Goal: Transaction & Acquisition: Purchase product/service

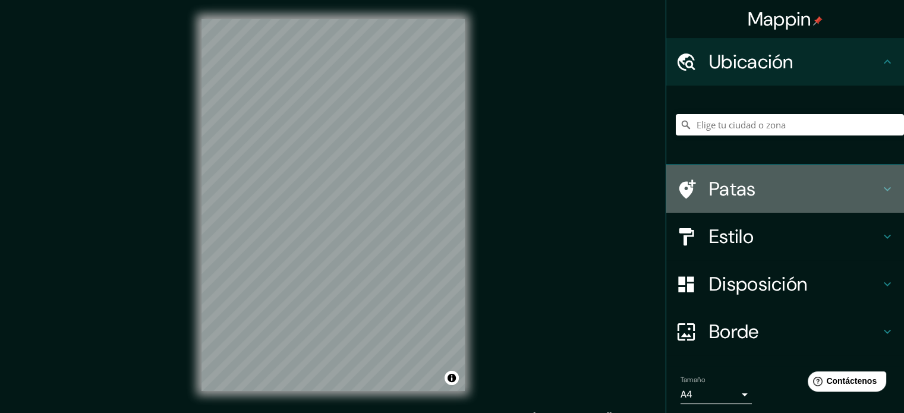
click at [727, 206] on div "Patas" at bounding box center [785, 189] width 238 height 48
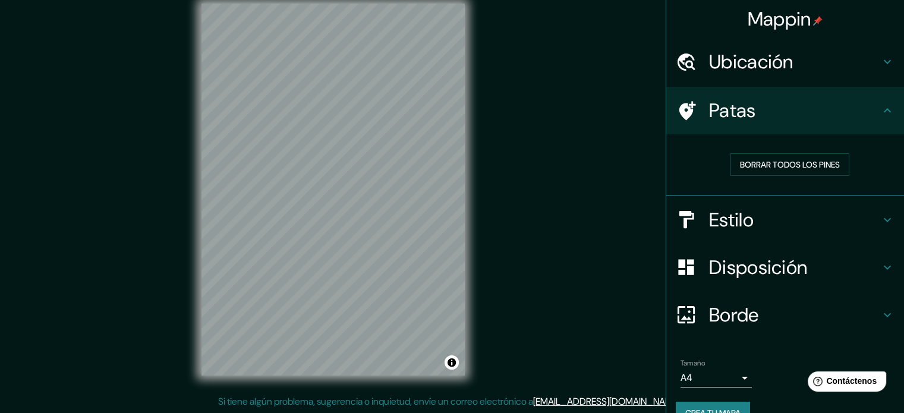
click at [825, 65] on h4 "Ubicación" at bounding box center [794, 62] width 171 height 24
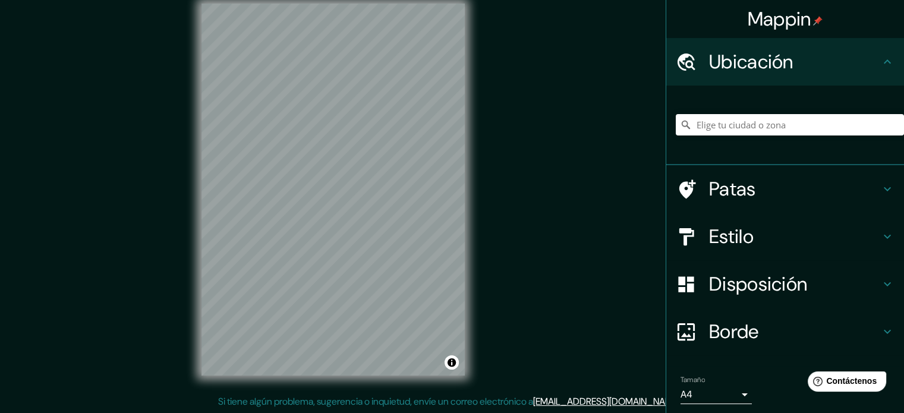
click at [784, 236] on h4 "Estilo" at bounding box center [794, 237] width 171 height 24
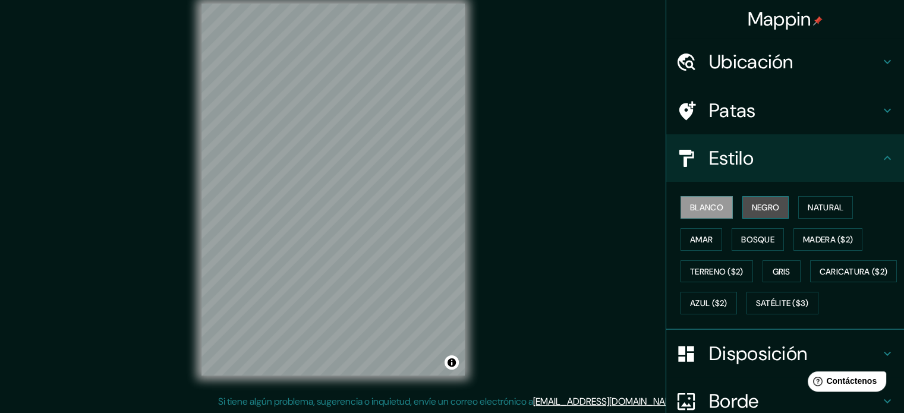
click at [763, 211] on font "Negro" at bounding box center [766, 207] width 28 height 11
click at [712, 209] on font "Blanco" at bounding box center [706, 207] width 33 height 11
click at [752, 203] on font "Negro" at bounding box center [766, 207] width 28 height 11
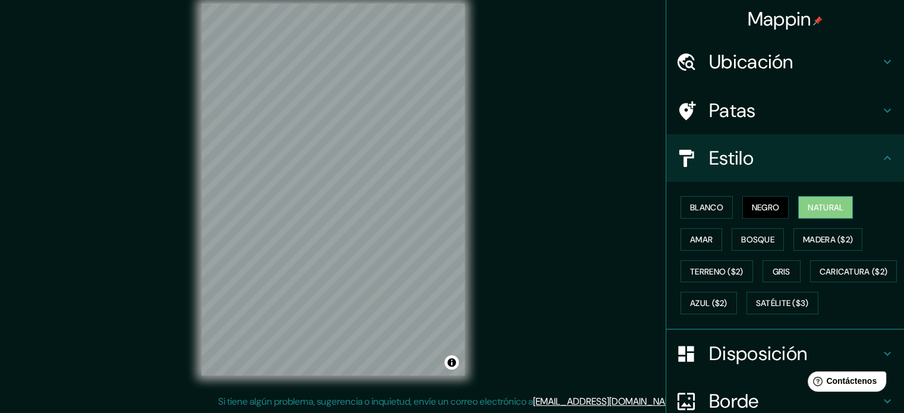
click at [807, 213] on font "Natural" at bounding box center [825, 207] width 36 height 15
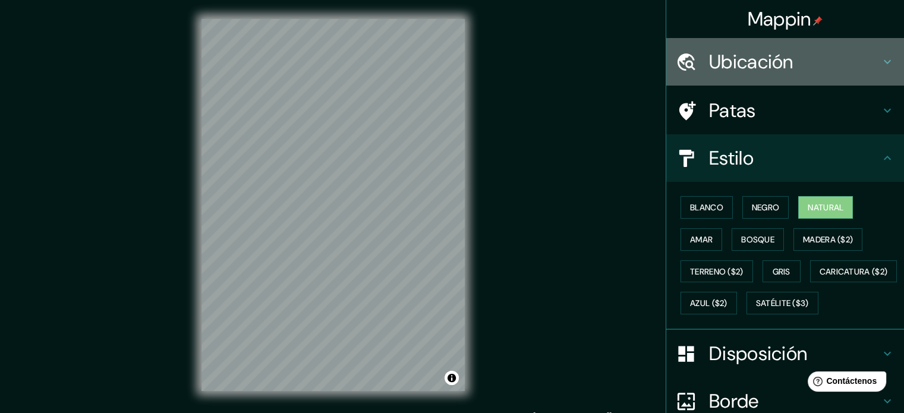
click at [770, 55] on font "Ubicación" at bounding box center [751, 61] width 84 height 25
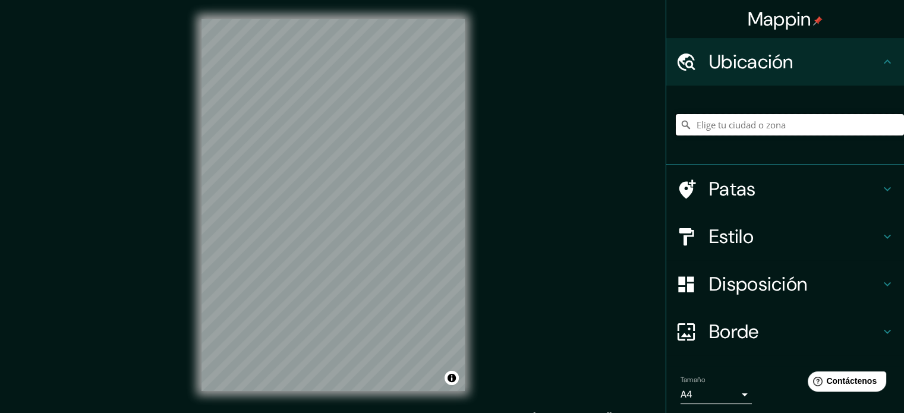
click at [760, 118] on input "Elige tu ciudad o zona" at bounding box center [789, 124] width 228 height 21
type input "Carahue, [GEOGRAPHIC_DATA], [GEOGRAPHIC_DATA]"
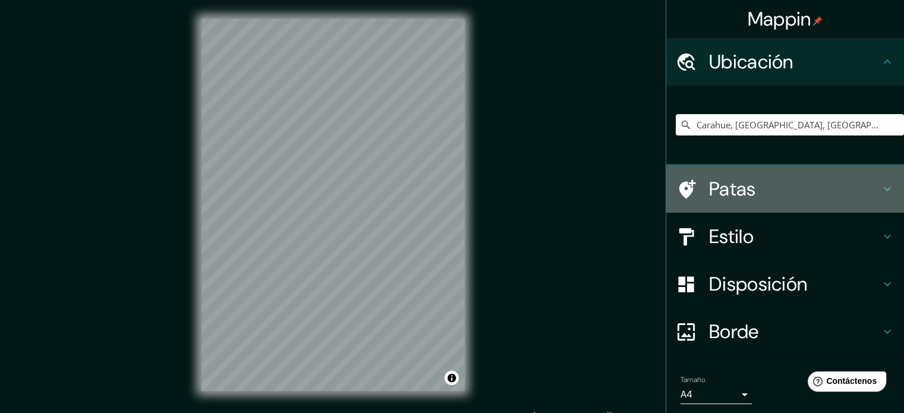
click at [756, 175] on div "Patas" at bounding box center [785, 189] width 238 height 48
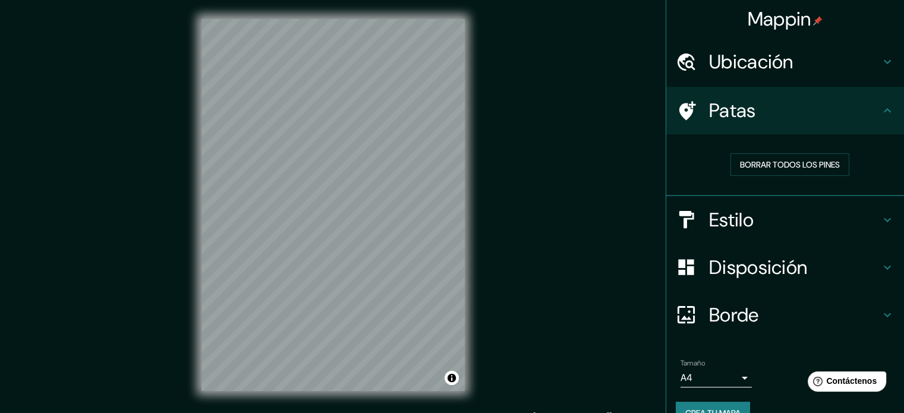
click at [759, 222] on h4 "Estilo" at bounding box center [794, 220] width 171 height 24
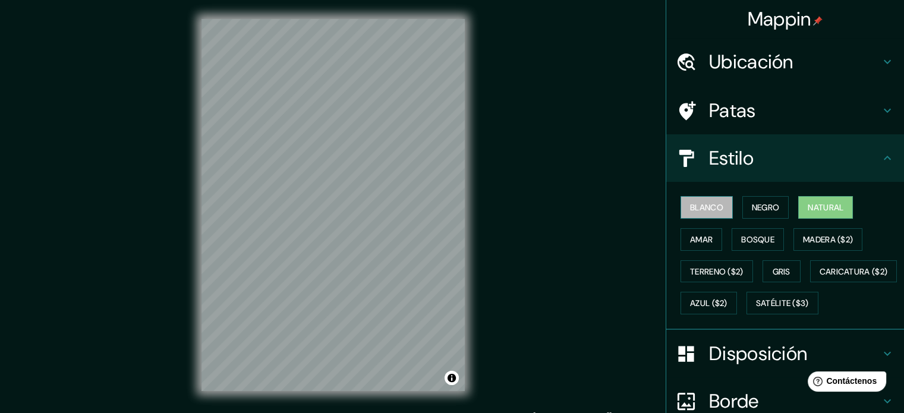
click at [710, 210] on font "Blanco" at bounding box center [706, 207] width 33 height 11
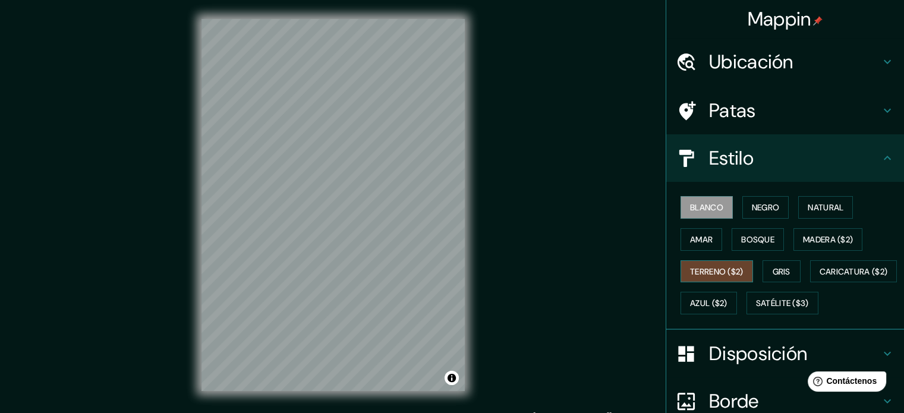
click at [725, 275] on font "Terreno ($2)" at bounding box center [716, 271] width 53 height 11
click at [737, 247] on button "Bosque" at bounding box center [757, 239] width 52 height 23
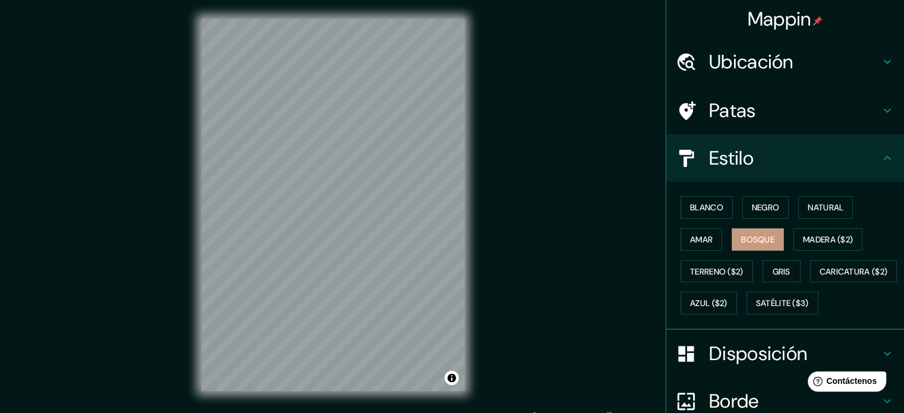
click at [762, 257] on div "Blanco Negro Natural Amar Bosque Madera ($2) Terreno ($2) Gris Caricatura ($2) …" at bounding box center [789, 255] width 228 height 128
click at [765, 275] on button "Gris" at bounding box center [781, 271] width 38 height 23
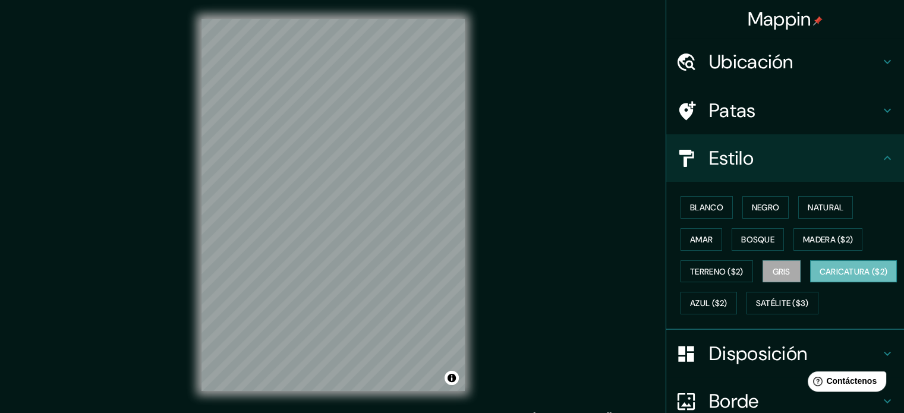
click at [819, 277] on font "Caricatura ($2)" at bounding box center [853, 271] width 68 height 11
click at [775, 266] on font "Gris" at bounding box center [781, 271] width 18 height 11
click at [754, 242] on font "Bosque" at bounding box center [757, 239] width 33 height 11
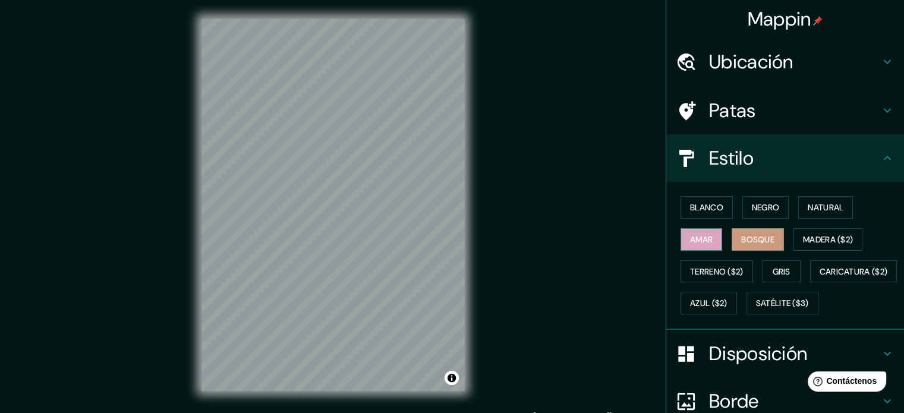
click at [690, 236] on font "Amar" at bounding box center [701, 239] width 23 height 11
click at [756, 311] on font "Satélite ($3)" at bounding box center [782, 302] width 53 height 15
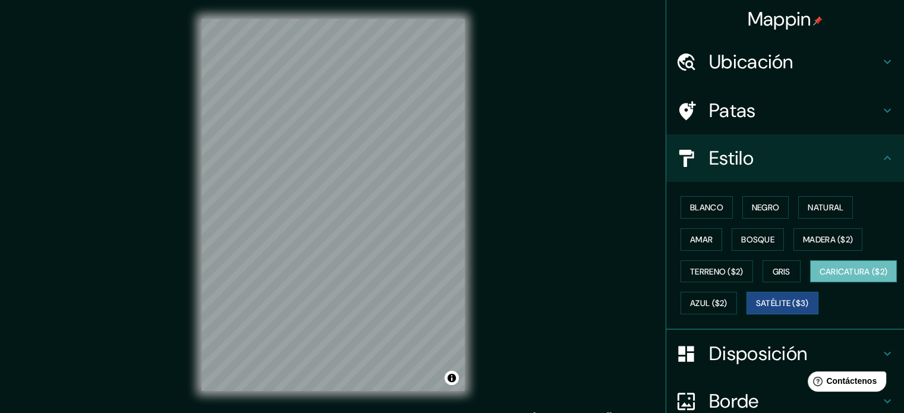
click at [819, 277] on font "Caricatura ($2)" at bounding box center [853, 271] width 68 height 11
click at [775, 114] on h4 "Patas" at bounding box center [794, 111] width 171 height 24
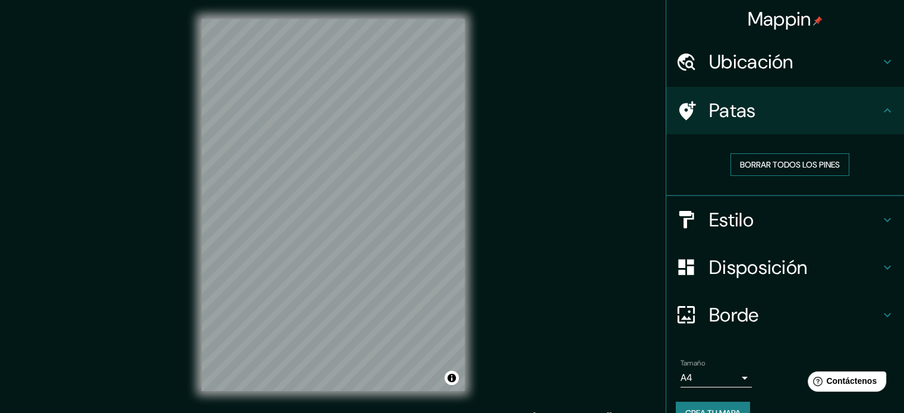
click at [791, 162] on font "Borrar todos los pines" at bounding box center [790, 164] width 100 height 11
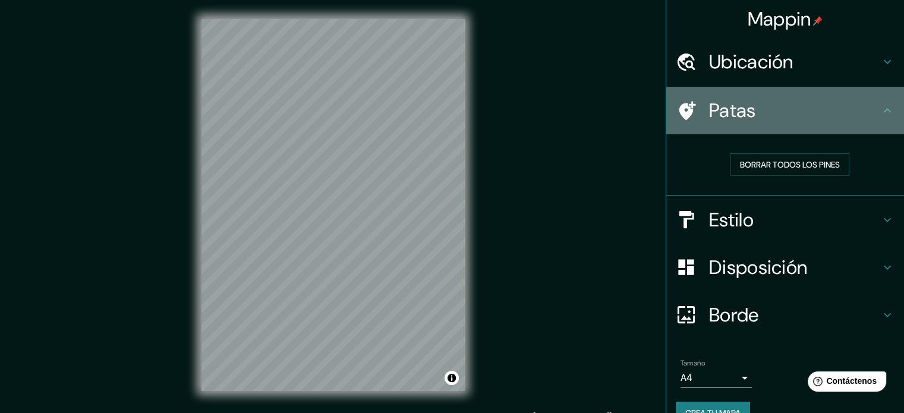
click at [767, 113] on h4 "Patas" at bounding box center [794, 111] width 171 height 24
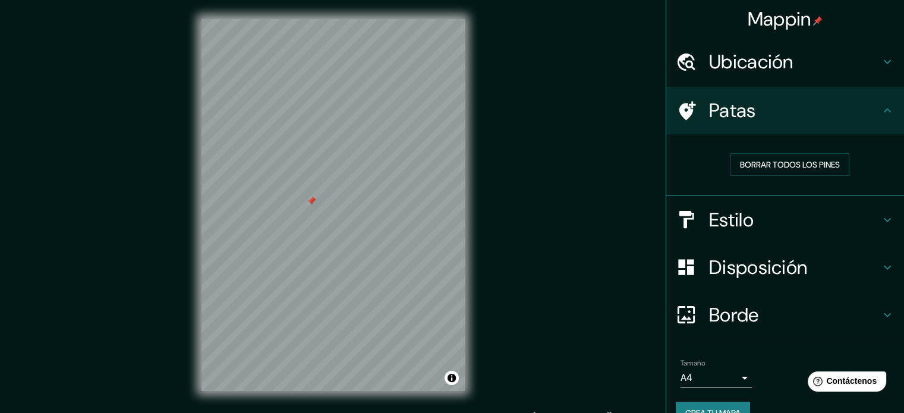
drag, startPoint x: 295, startPoint y: 211, endPoint x: 315, endPoint y: 201, distance: 22.3
click at [315, 201] on div at bounding box center [312, 201] width 10 height 10
click at [740, 165] on font "Borrar todos los pines" at bounding box center [790, 164] width 100 height 11
click at [737, 220] on font "Estilo" at bounding box center [731, 219] width 45 height 25
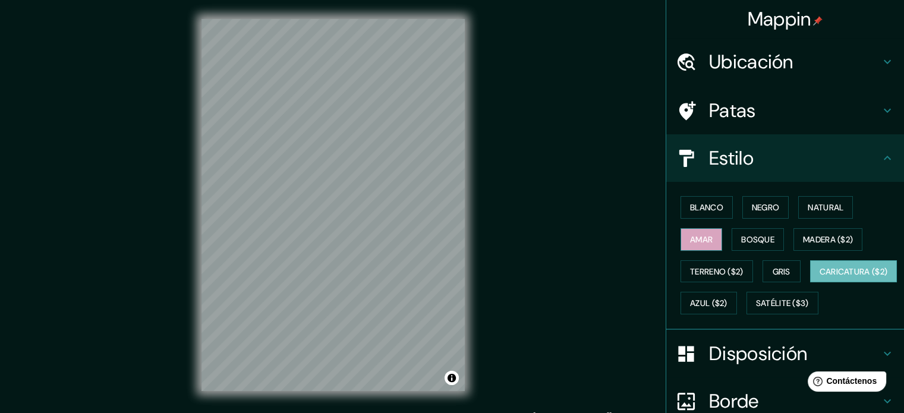
click at [705, 232] on button "Amar" at bounding box center [701, 239] width 42 height 23
click at [741, 242] on font "Bosque" at bounding box center [757, 239] width 33 height 11
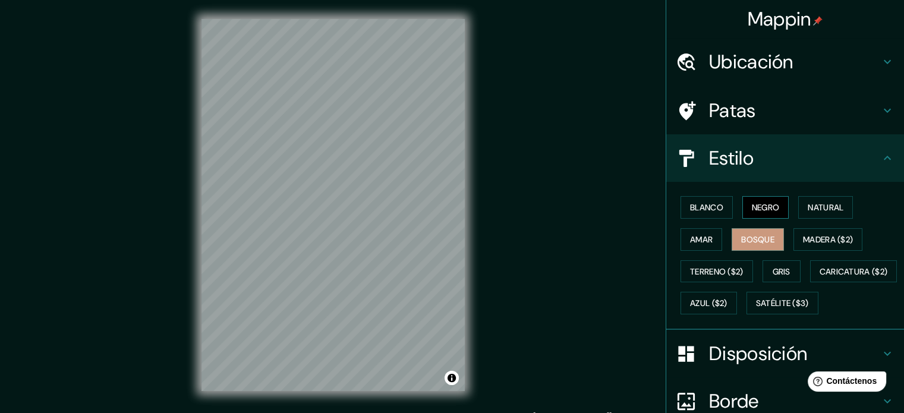
click at [752, 204] on font "Negro" at bounding box center [766, 207] width 28 height 11
drag, startPoint x: 701, startPoint y: 211, endPoint x: 709, endPoint y: 209, distance: 8.3
click at [702, 212] on font "Blanco" at bounding box center [706, 207] width 33 height 15
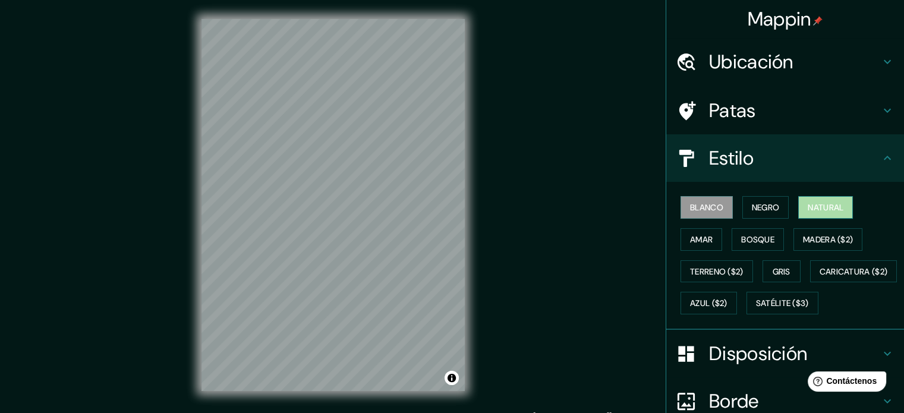
click at [798, 210] on button "Natural" at bounding box center [825, 207] width 55 height 23
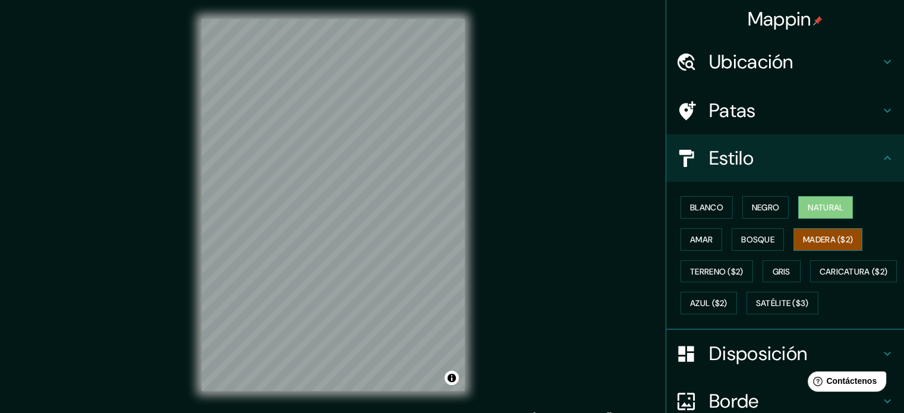
click at [803, 242] on font "Madera ($2)" at bounding box center [828, 239] width 50 height 11
click at [741, 239] on font "Bosque" at bounding box center [757, 239] width 33 height 11
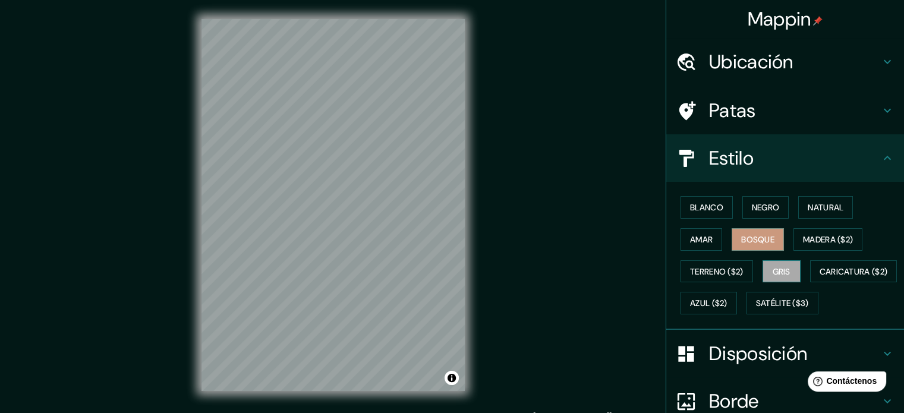
click at [772, 266] on font "Gris" at bounding box center [781, 271] width 18 height 15
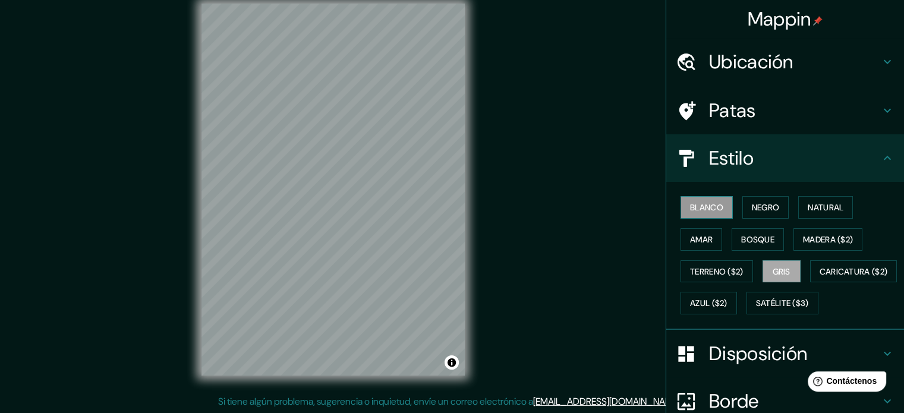
click at [694, 198] on button "Blanco" at bounding box center [706, 207] width 52 height 23
click at [732, 211] on div "Blanco Negro Natural Amar Bosque Madera ($2) Terreno ($2) Gris Caricatura ($2) …" at bounding box center [789, 255] width 228 height 128
click at [752, 208] on font "Negro" at bounding box center [766, 207] width 28 height 11
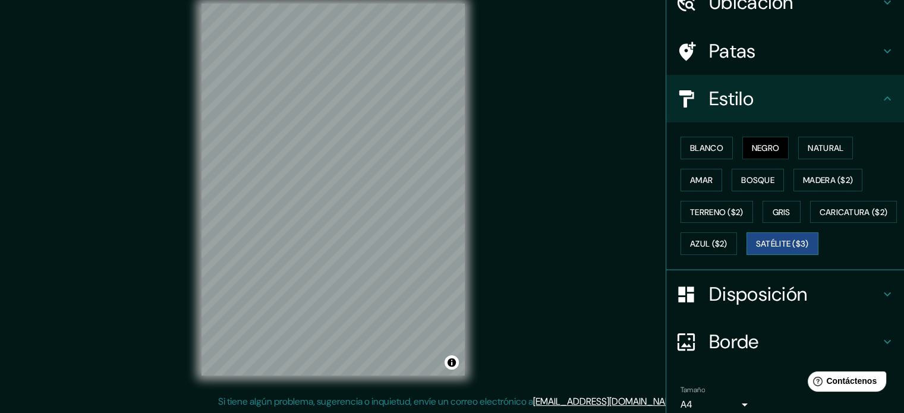
click at [756, 250] on font "Satélite ($3)" at bounding box center [782, 244] width 53 height 11
click at [819, 217] on font "Caricatura ($2)" at bounding box center [853, 212] width 68 height 11
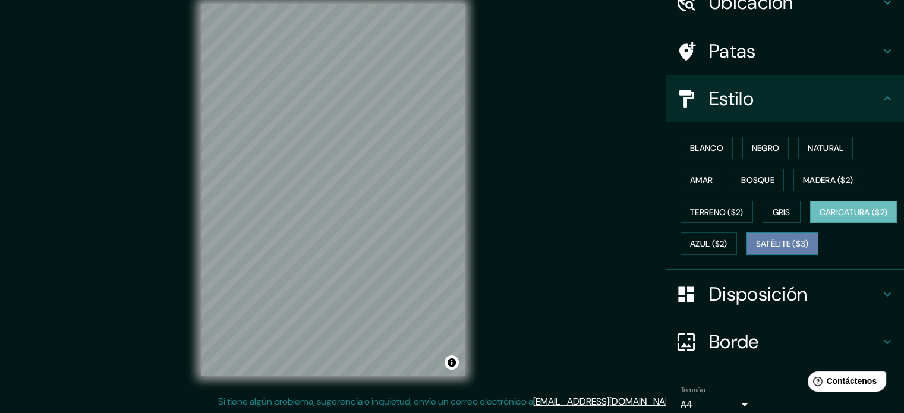
click at [746, 255] on button "Satélite ($3)" at bounding box center [782, 243] width 72 height 23
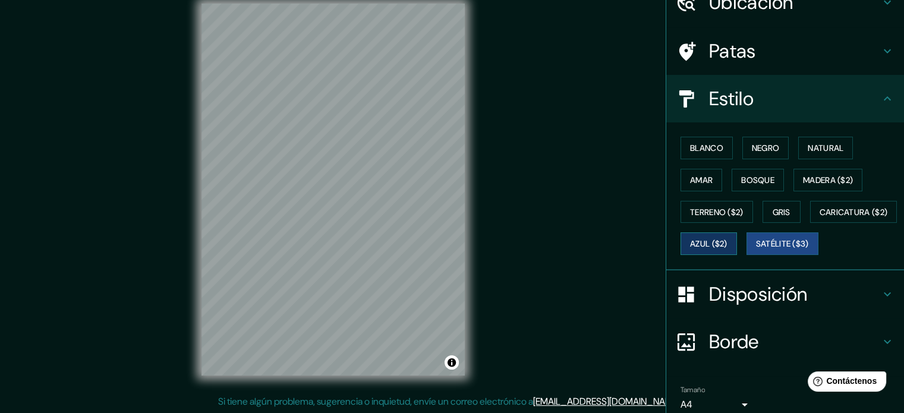
click at [737, 238] on button "Azul ($2)" at bounding box center [708, 243] width 56 height 23
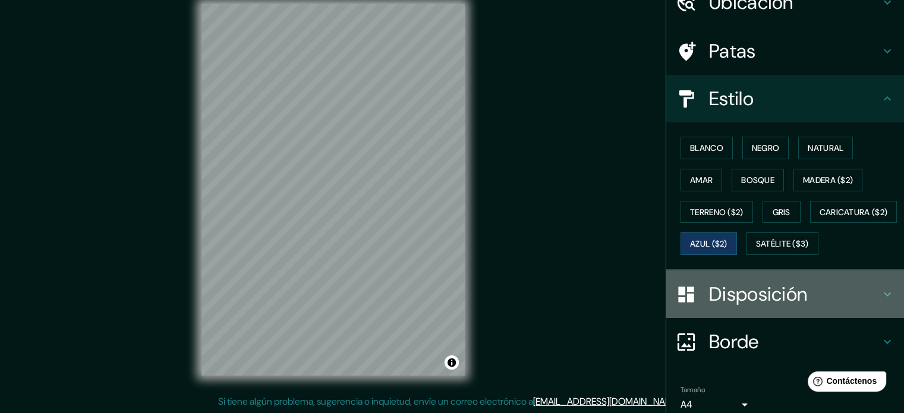
click at [729, 307] on font "Disposición" at bounding box center [758, 294] width 98 height 25
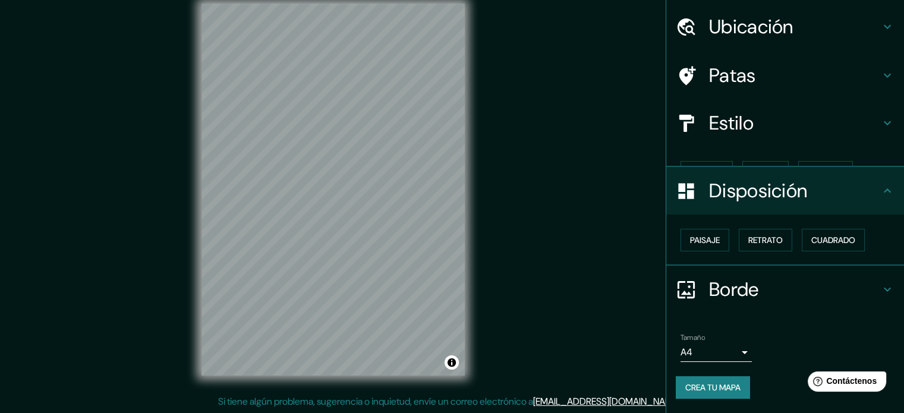
scroll to position [14, 0]
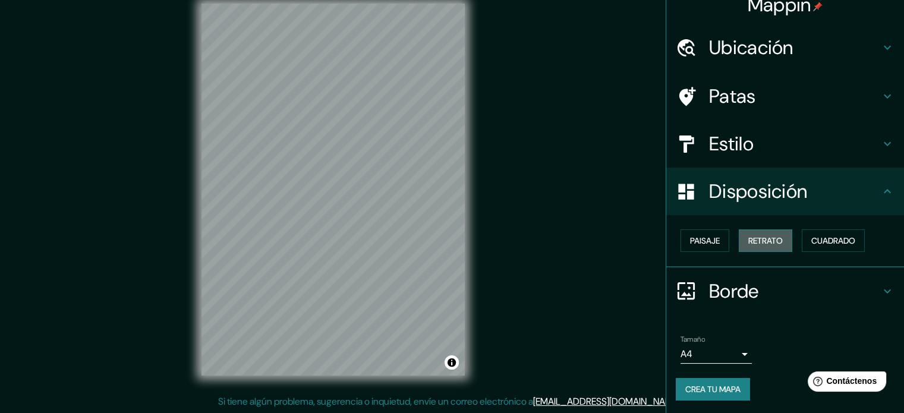
click at [763, 242] on font "Retrato" at bounding box center [765, 240] width 34 height 11
click at [699, 241] on font "Paisaje" at bounding box center [705, 240] width 30 height 11
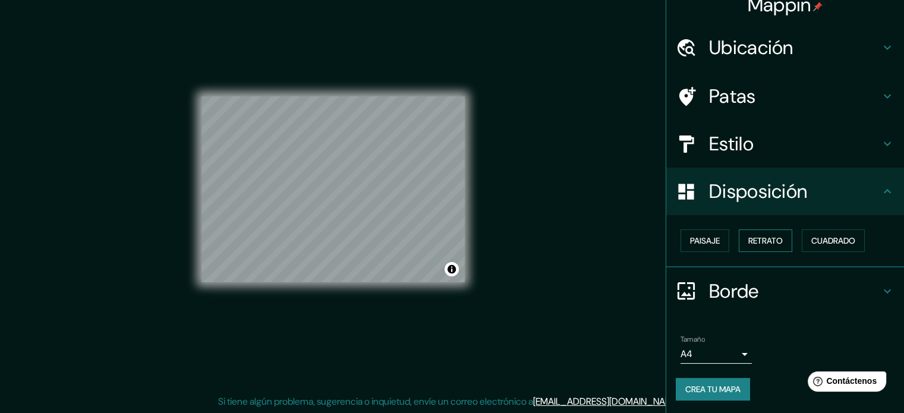
click at [755, 237] on font "Retrato" at bounding box center [765, 240] width 34 height 11
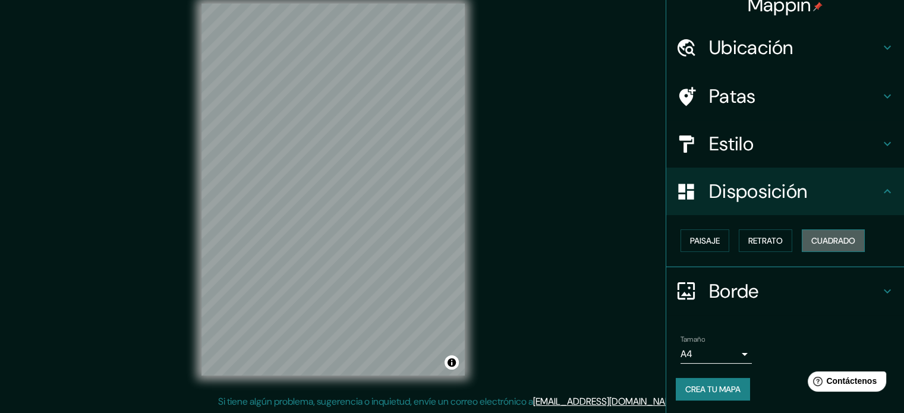
click at [827, 233] on font "Cuadrado" at bounding box center [833, 240] width 44 height 15
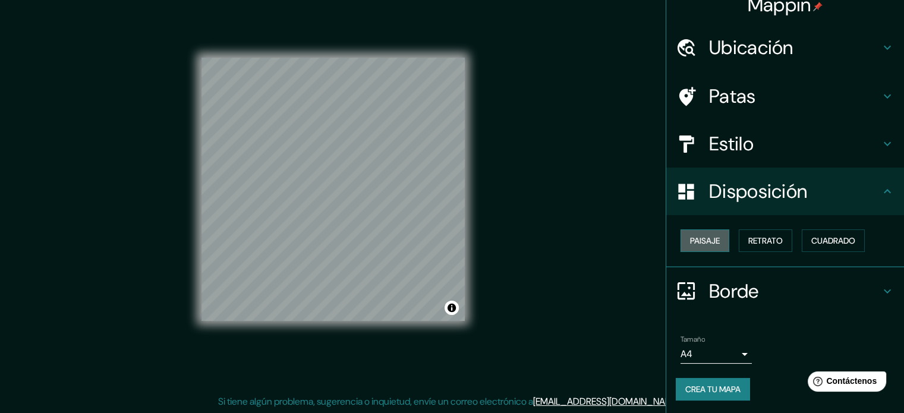
click at [690, 244] on font "Paisaje" at bounding box center [705, 240] width 30 height 11
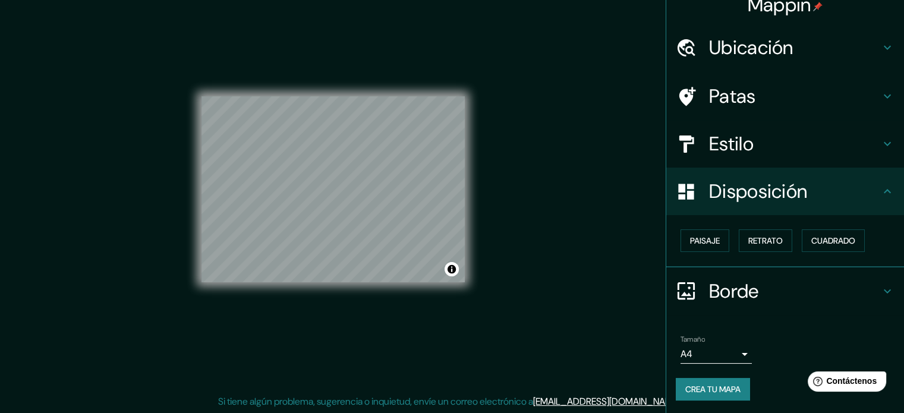
click at [741, 147] on font "Estilo" at bounding box center [731, 143] width 45 height 25
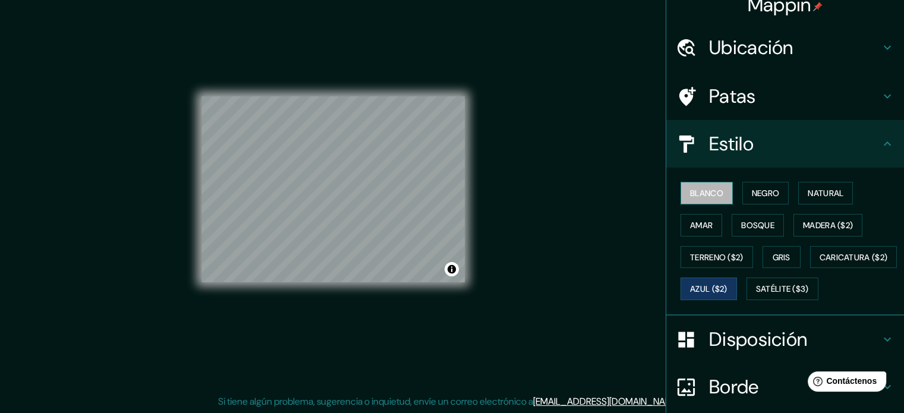
click at [709, 194] on font "Blanco" at bounding box center [706, 193] width 33 height 11
click at [752, 195] on font "Negro" at bounding box center [766, 193] width 28 height 11
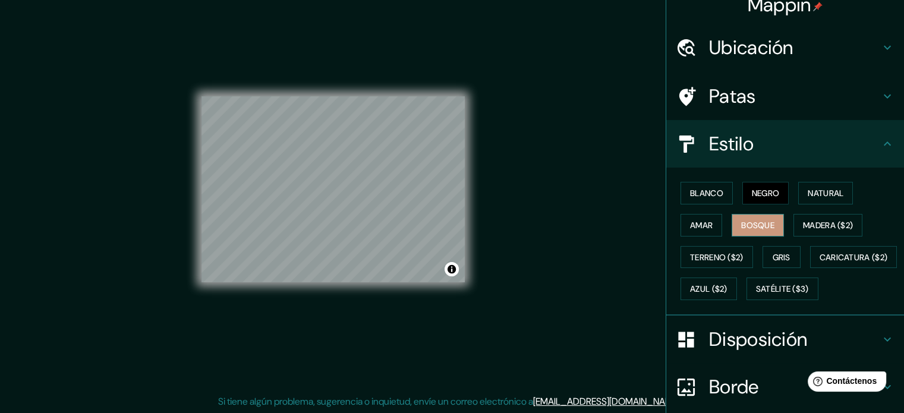
click at [754, 223] on font "Bosque" at bounding box center [757, 225] width 33 height 11
click at [819, 263] on font "Caricatura ($2)" at bounding box center [853, 257] width 68 height 11
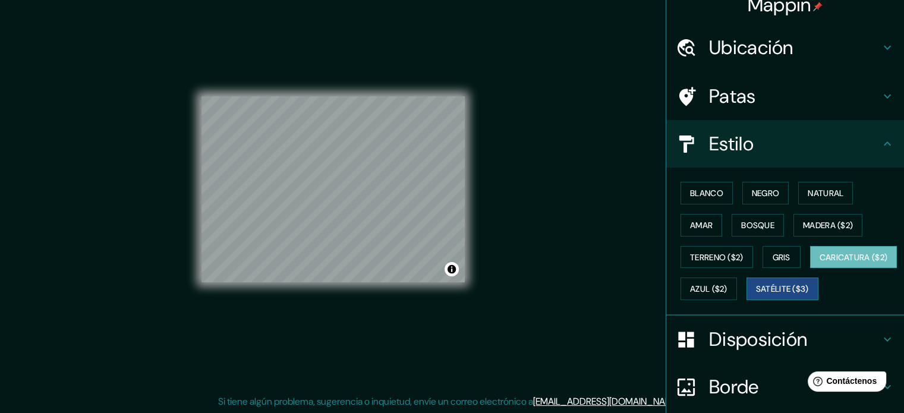
click at [756, 295] on font "Satélite ($3)" at bounding box center [782, 289] width 53 height 11
click at [450, 271] on button "Activar o desactivar atribución" at bounding box center [451, 269] width 14 height 14
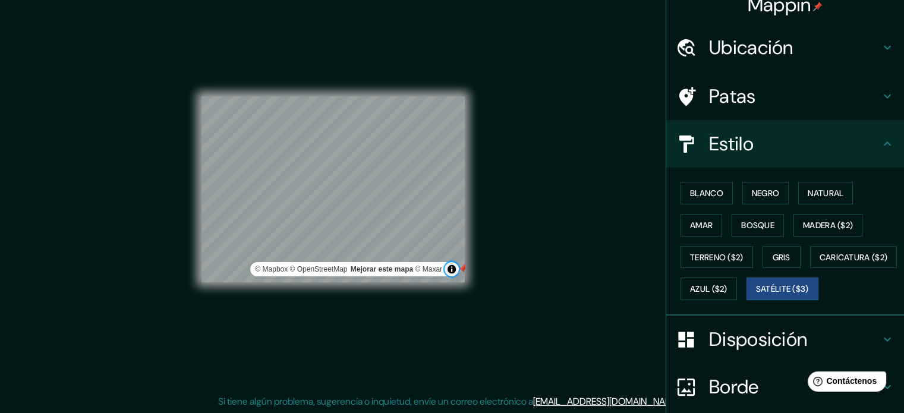
click at [450, 271] on button "Activar o desactivar atribución" at bounding box center [451, 269] width 14 height 14
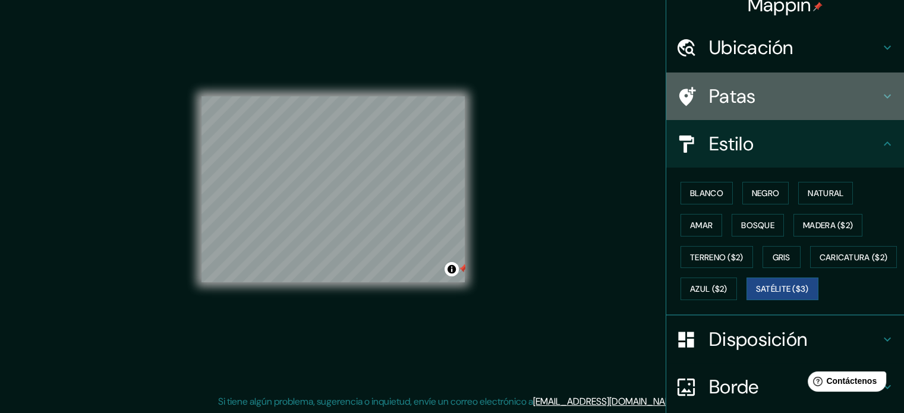
click at [737, 97] on font "Patas" at bounding box center [732, 96] width 47 height 25
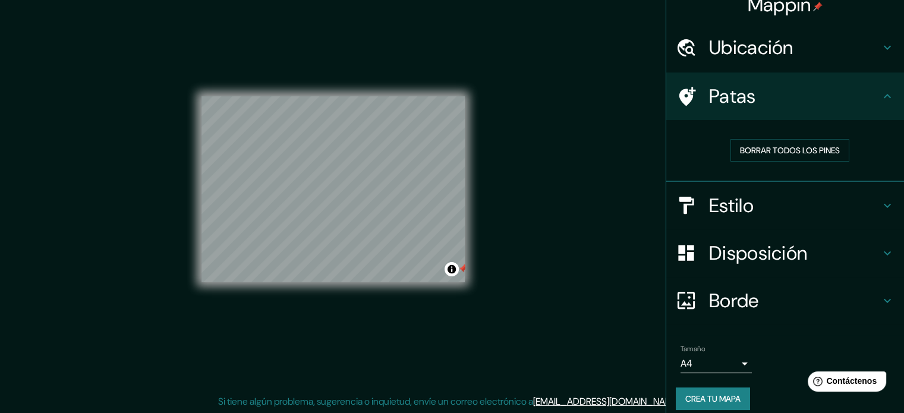
scroll to position [0, 0]
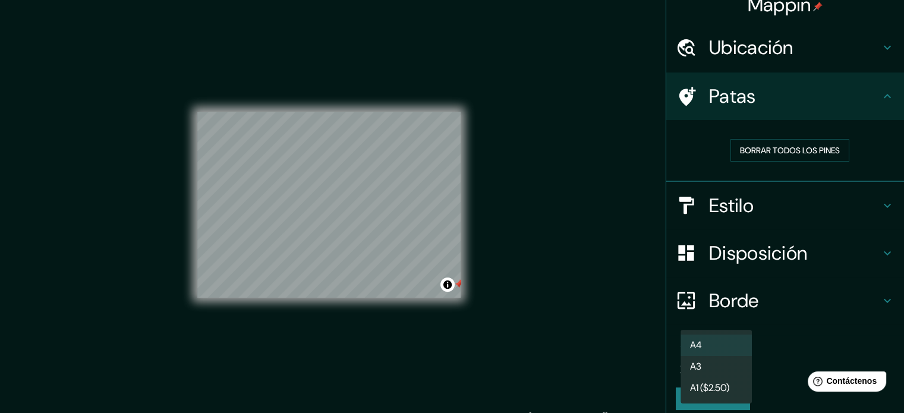
click at [706, 370] on body "Mappin Ubicación Carahue, [GEOGRAPHIC_DATA], [GEOGRAPHIC_DATA] Carahue [GEOGRAP…" at bounding box center [452, 206] width 904 height 413
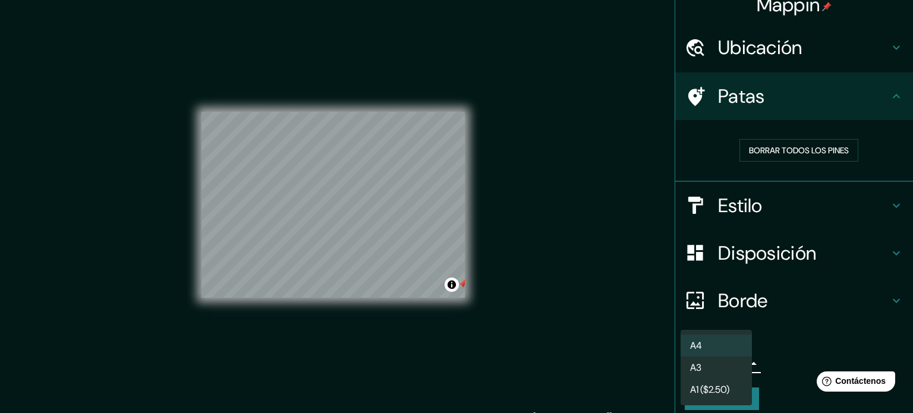
click at [714, 365] on li "A3" at bounding box center [715, 367] width 71 height 22
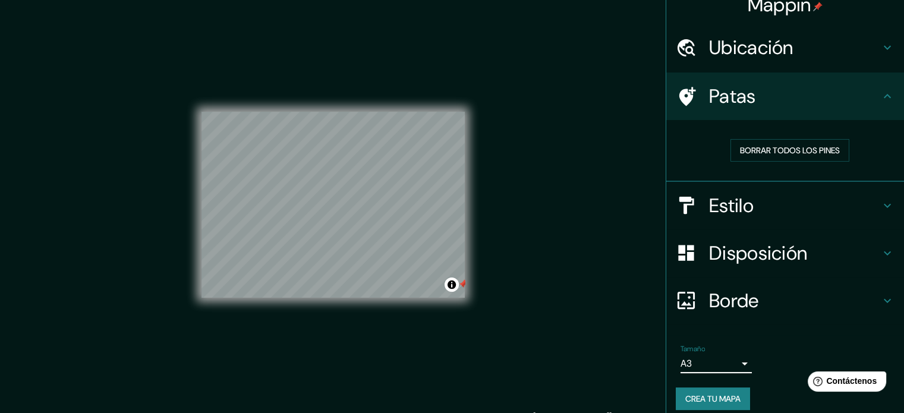
click at [723, 359] on body "Mappin Ubicación Carahue, [GEOGRAPHIC_DATA], [GEOGRAPHIC_DATA] Carahue [GEOGRAP…" at bounding box center [452, 206] width 904 height 413
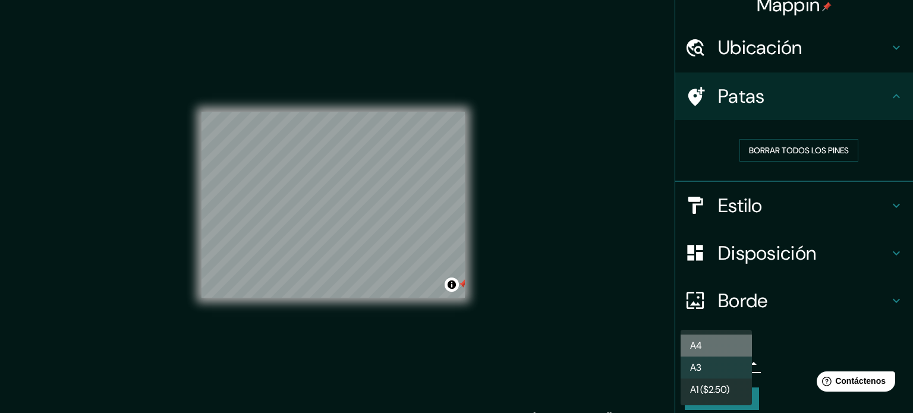
click at [716, 352] on li "A4" at bounding box center [715, 345] width 71 height 22
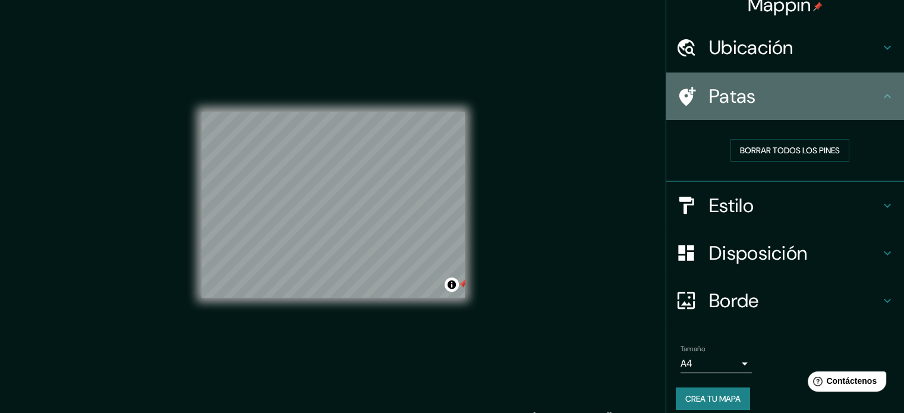
click at [740, 97] on font "Patas" at bounding box center [732, 96] width 47 height 25
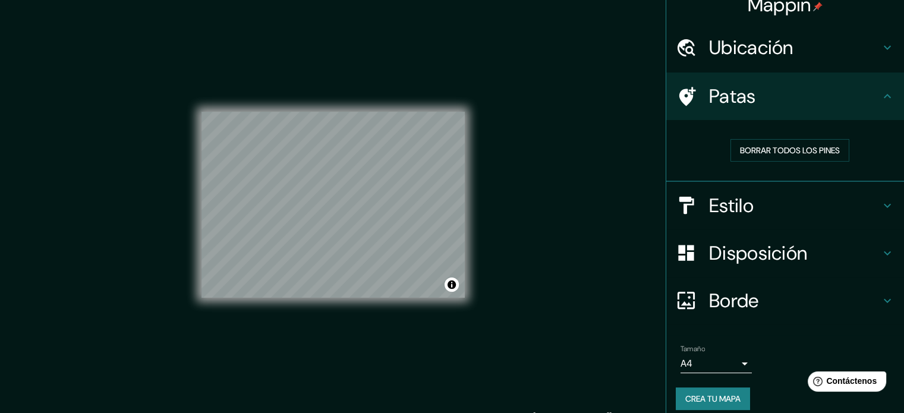
click at [120, 178] on div "Mappin Ubicación Carahue, [GEOGRAPHIC_DATA], [GEOGRAPHIC_DATA] Carahue [GEOGRAP…" at bounding box center [452, 214] width 904 height 429
